Goal: Navigation & Orientation: Understand site structure

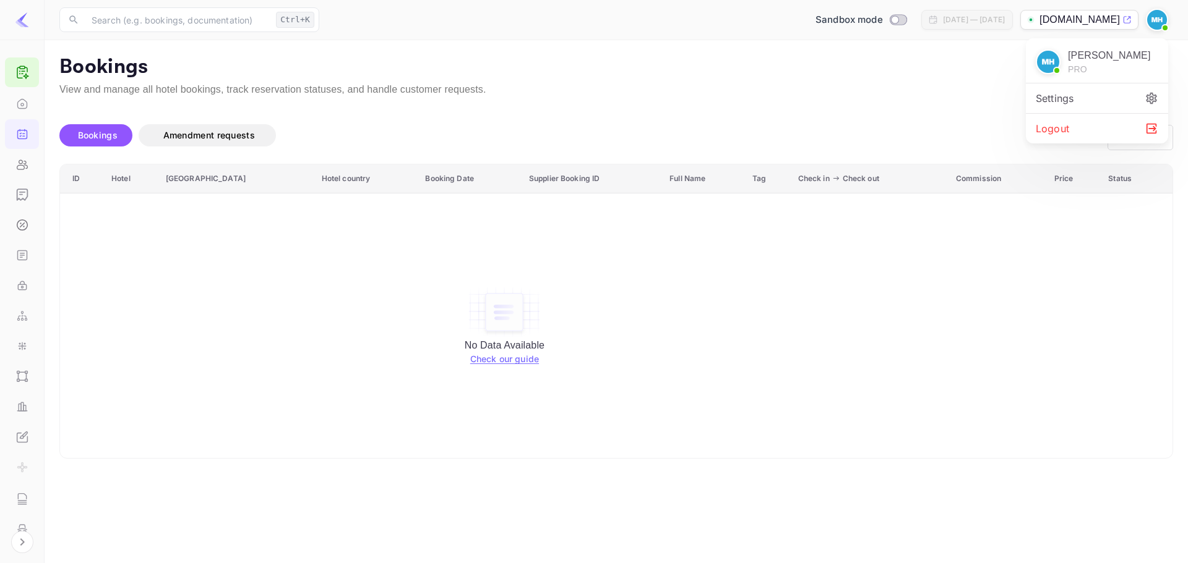
click at [24, 21] on div at bounding box center [594, 281] width 1188 height 563
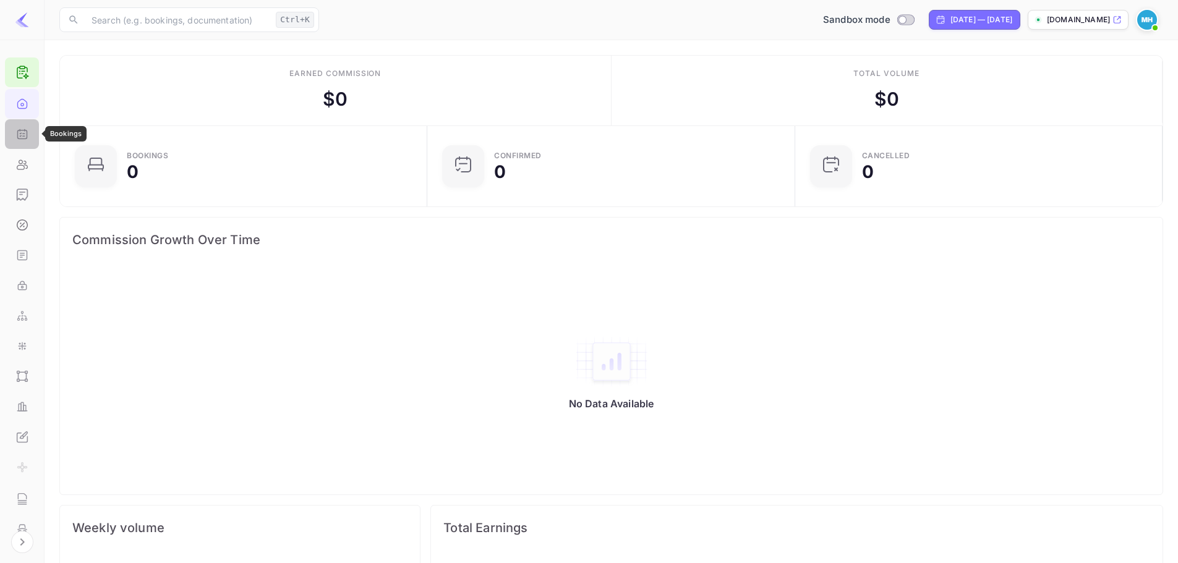
click at [27, 130] on div "Bookings" at bounding box center [22, 134] width 34 height 30
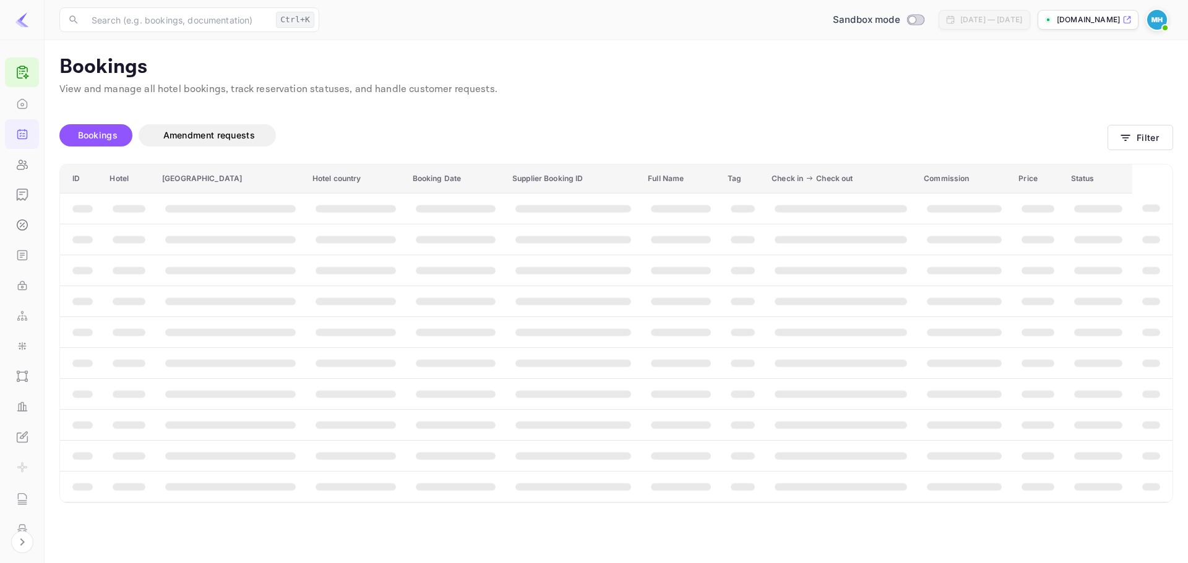
click at [26, 71] on icon at bounding box center [26, 69] width 2 height 4
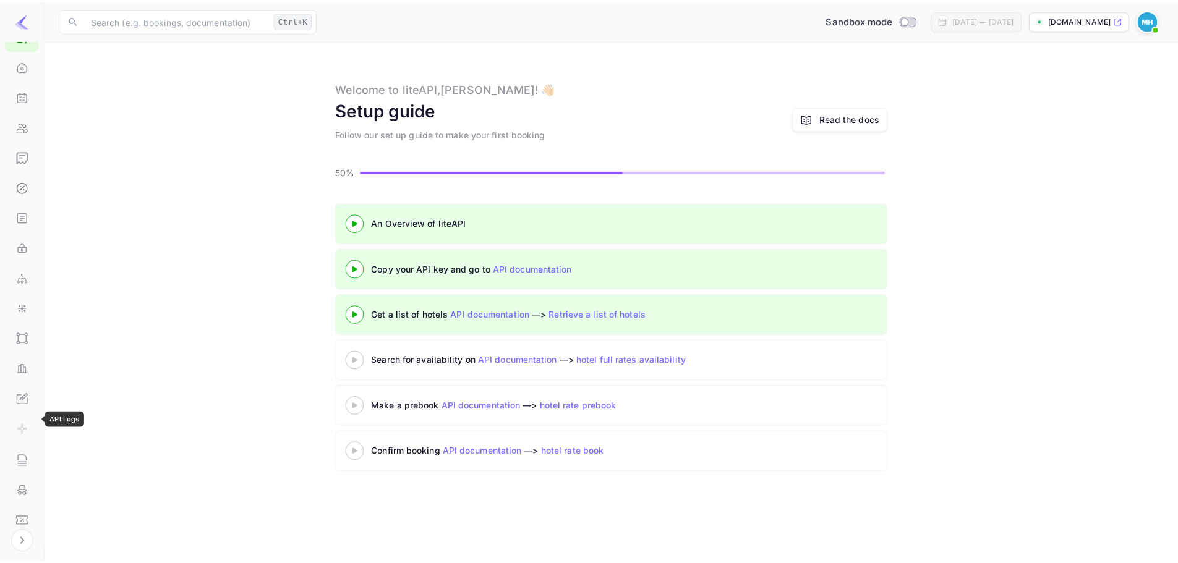
scroll to position [80, 0]
click at [27, 313] on div "Performance New" at bounding box center [22, 327] width 34 height 30
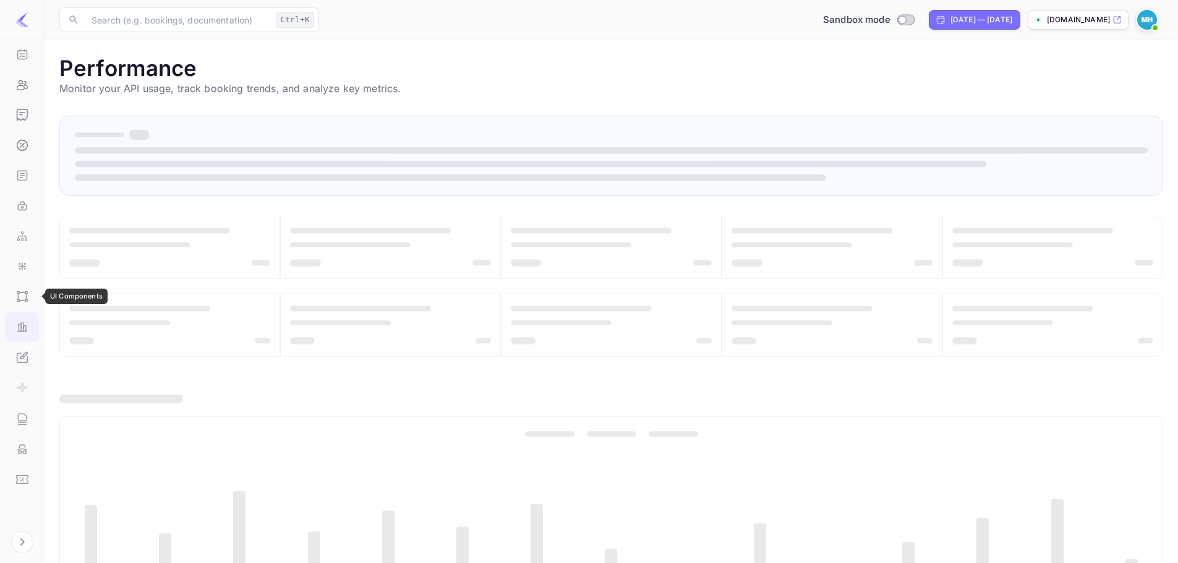
click at [19, 296] on icon "UI Components" at bounding box center [22, 297] width 12 height 12
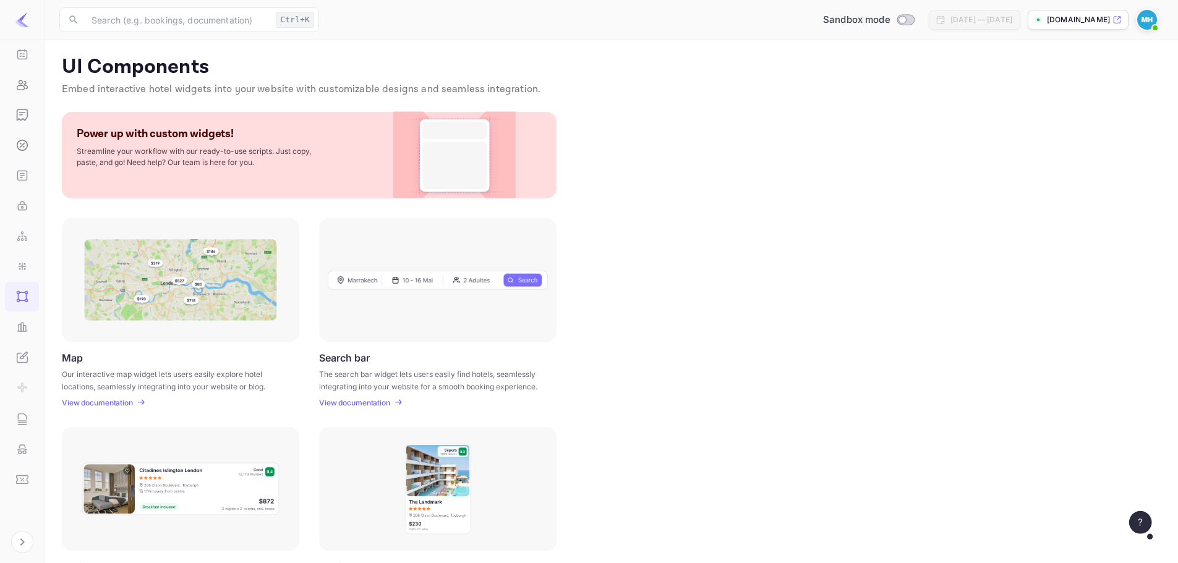
click at [20, 327] on icon "Performance" at bounding box center [22, 327] width 12 height 12
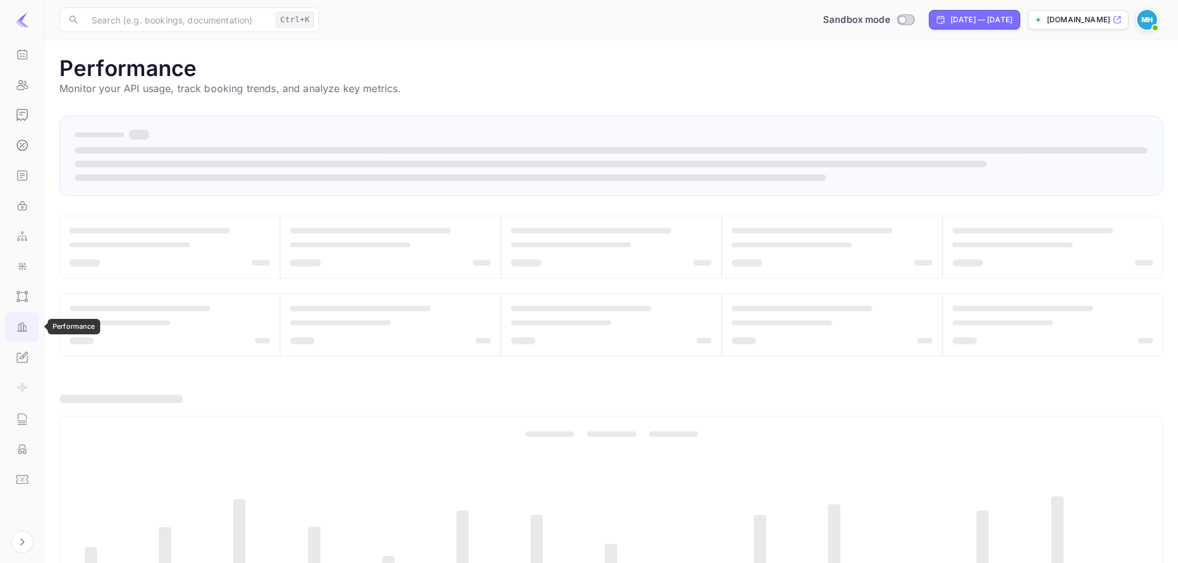
click at [200, 152] on span at bounding box center [611, 150] width 1073 height 7
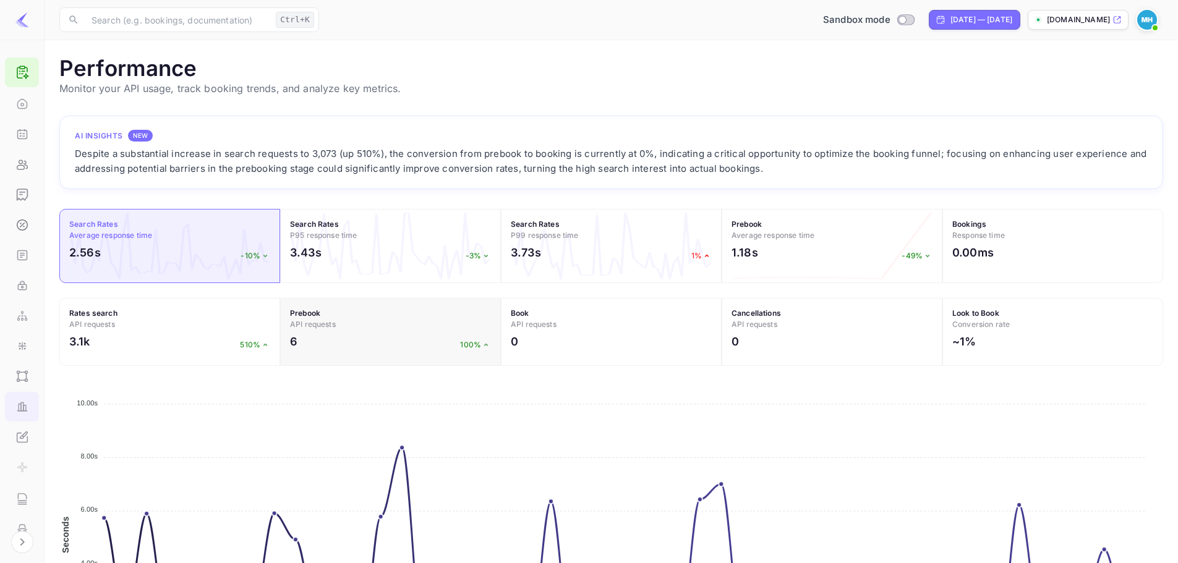
scroll to position [156, 0]
